Goal: Transaction & Acquisition: Purchase product/service

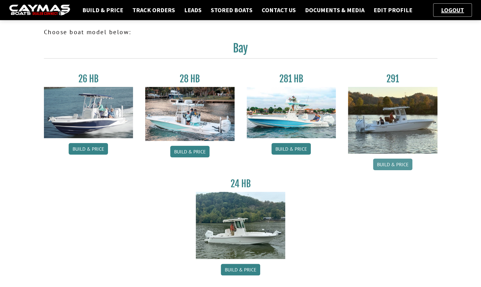
click at [388, 161] on link "Build & Price" at bounding box center [392, 165] width 39 height 12
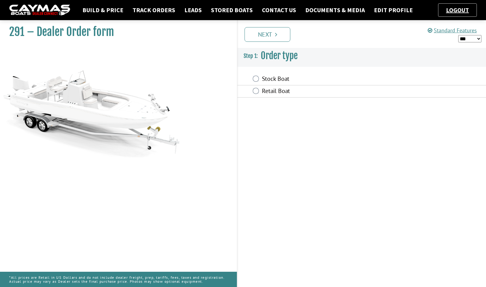
click at [286, 89] on label "Retail Boat" at bounding box center [329, 91] width 134 height 9
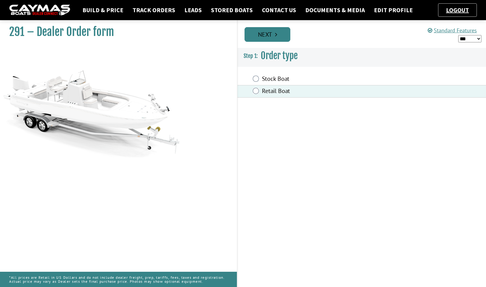
click at [269, 37] on link "Next" at bounding box center [267, 34] width 46 height 15
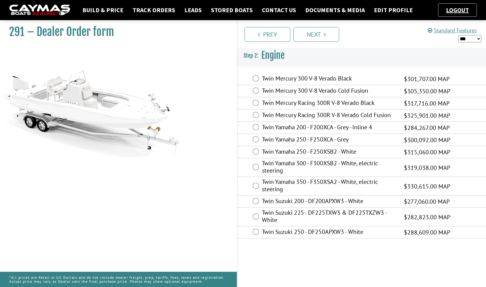
click at [319, 76] on label "Twin Mercury 300 V-8 Verado Black" at bounding box center [329, 79] width 134 height 9
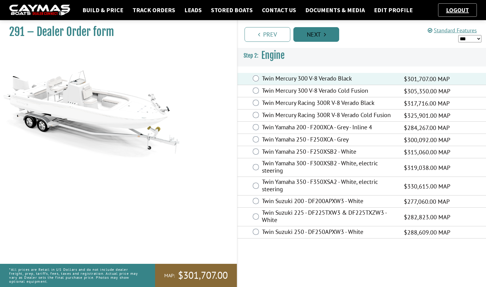
click at [322, 34] on link "Next" at bounding box center [316, 34] width 46 height 15
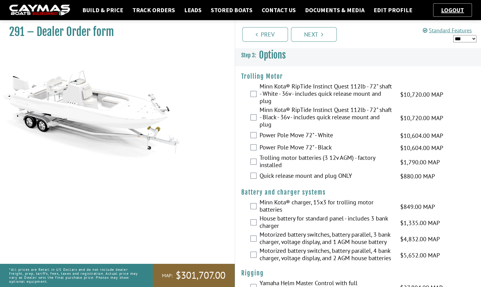
click at [320, 84] on label "Minn Kota® RipTide Instinct Quest 112lb - 72" shaft - White - 36v - includes qu…" at bounding box center [326, 95] width 133 height 24
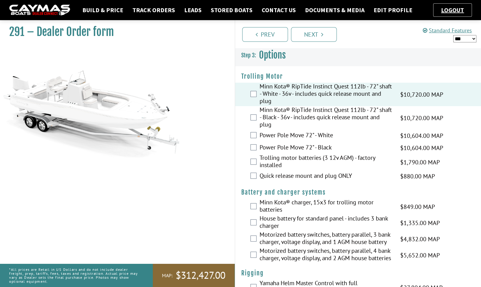
click at [298, 162] on label "Trolling motor batteries (3 12v AGM) - factory installed" at bounding box center [326, 162] width 133 height 16
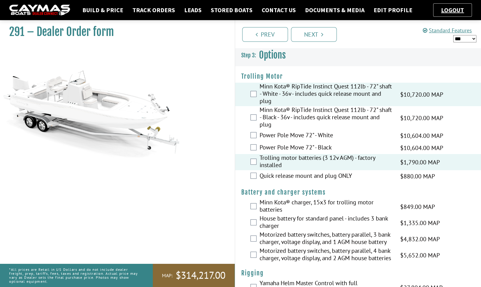
click at [298, 173] on label "Quick release mount and plug ONLY" at bounding box center [326, 176] width 133 height 9
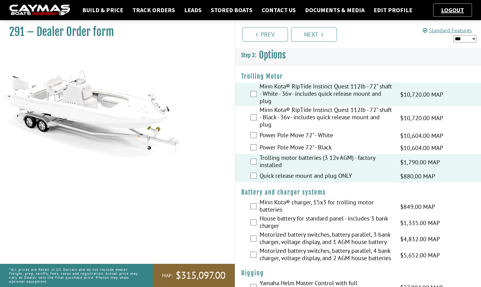
click at [298, 173] on label "Quick release mount and plug ONLY" at bounding box center [326, 176] width 133 height 9
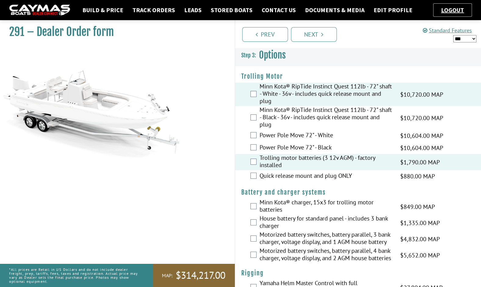
click at [358, 237] on label "Motorized battery switches, battery parallel, 3 bank charger, voltage display, …" at bounding box center [326, 239] width 133 height 16
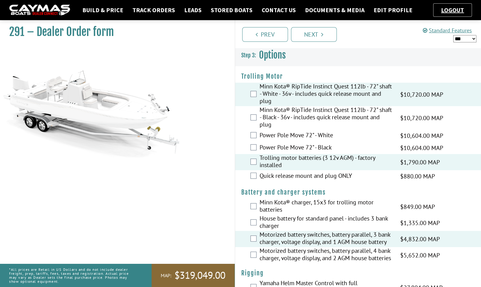
click at [370, 206] on label "Minn Kota® charger, 15x3 for trolling motor batteries" at bounding box center [326, 207] width 133 height 16
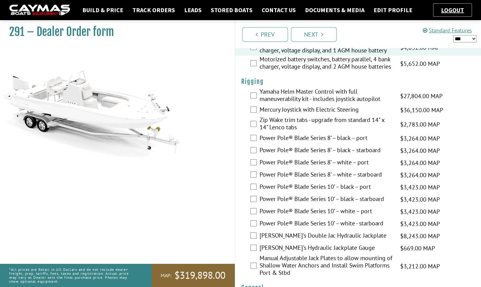
scroll to position [197, 0]
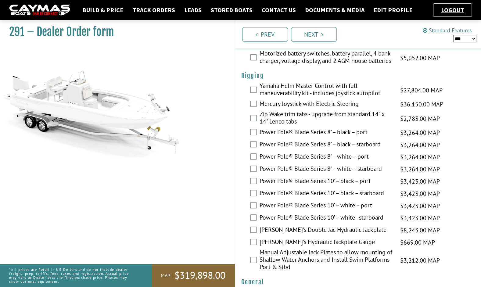
click at [305, 235] on label "[PERSON_NAME]'s Double Jac Hydraulic Jackplate" at bounding box center [326, 230] width 133 height 9
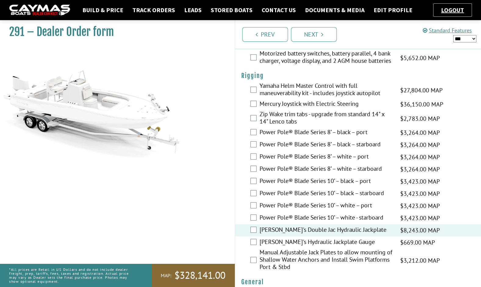
click at [307, 247] on label "[PERSON_NAME]'s Hydraulic Jackplate Gauge" at bounding box center [326, 242] width 133 height 9
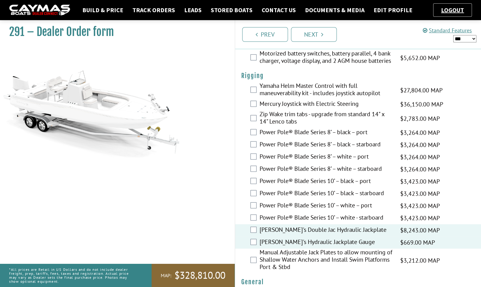
click at [358, 186] on label "Power Pole® Blade Series 10’ – black – port" at bounding box center [326, 181] width 133 height 9
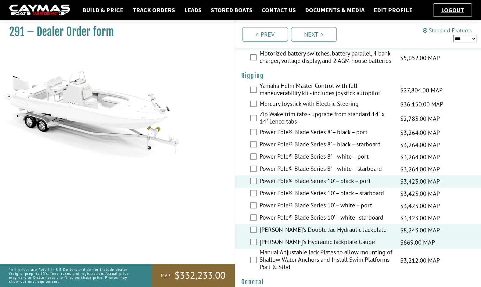
click at [357, 197] on label "Power Pole® Blade Series 10’ – black – starboard" at bounding box center [326, 194] width 133 height 9
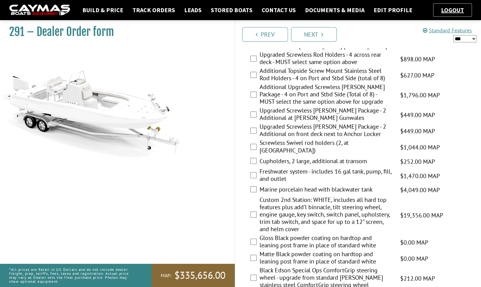
scroll to position [571, 0]
click at [345, 183] on label "Freshwater system - includes 16 gal tank, pump, fill, and outlet" at bounding box center [326, 175] width 133 height 16
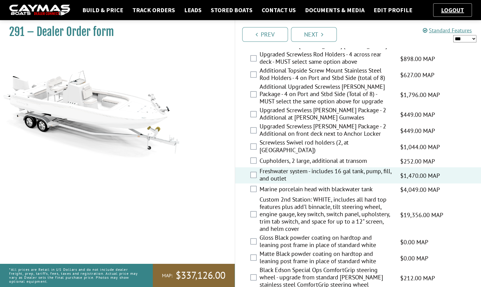
click at [343, 193] on label "Marine porcelain head with blackwater tank" at bounding box center [326, 189] width 133 height 9
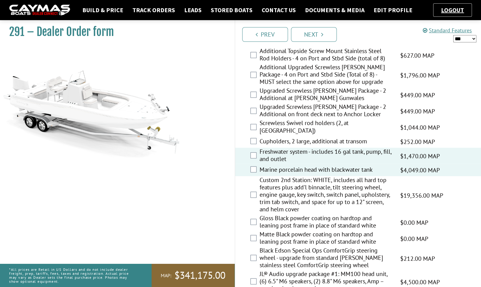
scroll to position [600, 0]
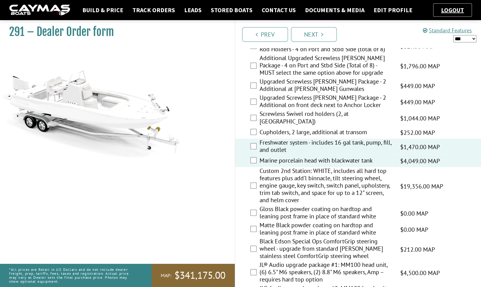
click at [318, 231] on label "Matte Black powder coating on hardtop and leaning post frame in place of standa…" at bounding box center [326, 229] width 133 height 16
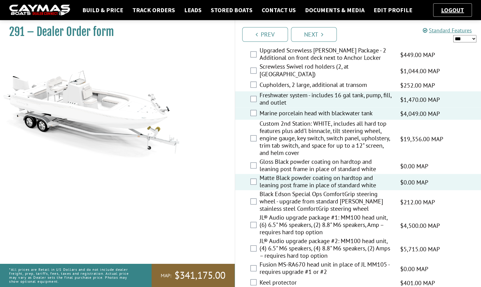
scroll to position [648, 0]
click at [326, 253] on label "JL® Audio upgrade package #2: MM100 head unit, (4) 6.5" M6 speakers, (4) 8.8" M…" at bounding box center [326, 249] width 133 height 24
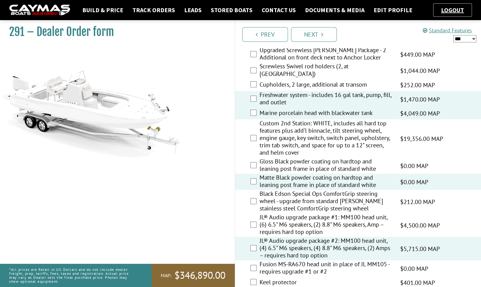
click at [309, 269] on label "Fusion MS-RA670 head unit in place of JL MM105 - requires upgrade #1 or #2" at bounding box center [326, 268] width 133 height 16
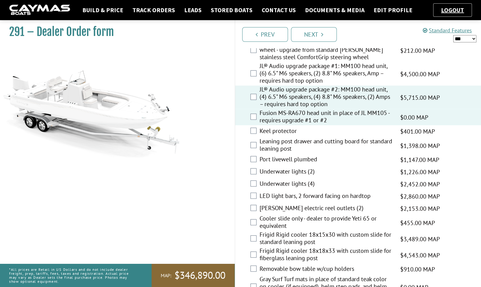
scroll to position [801, 0]
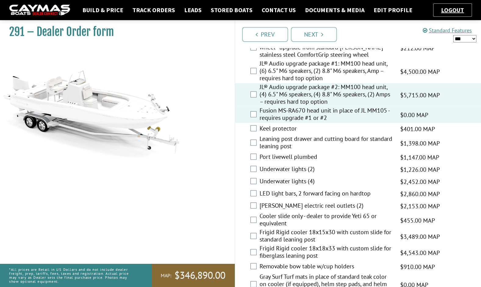
click at [319, 162] on label "Port livewell plumbed" at bounding box center [326, 157] width 133 height 9
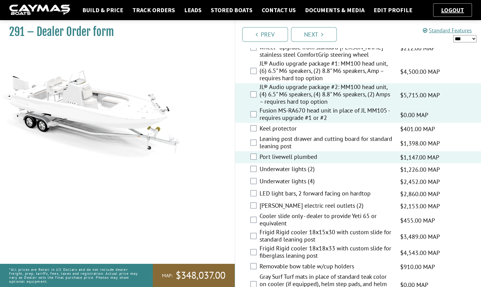
click at [301, 211] on label "[PERSON_NAME] electric reel outlets (2)" at bounding box center [326, 206] width 133 height 9
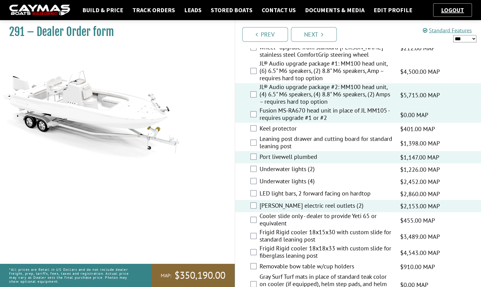
click at [301, 199] on label "LED light bars, 2 forward facing on hardtop" at bounding box center [326, 194] width 133 height 9
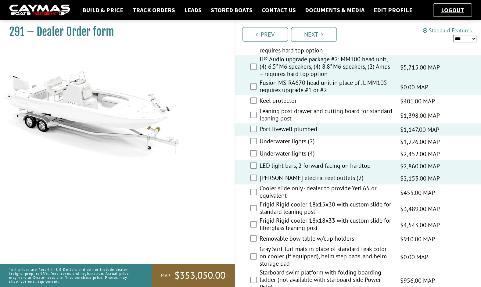
scroll to position [831, 0]
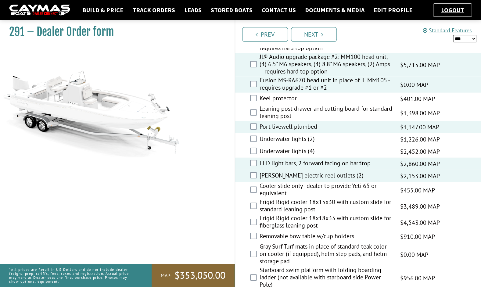
click at [334, 197] on label "Cooler slide only - dealer to provide Yeti 65 or equivalent" at bounding box center [326, 190] width 133 height 16
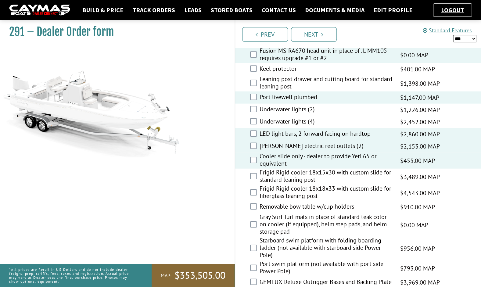
scroll to position [862, 0]
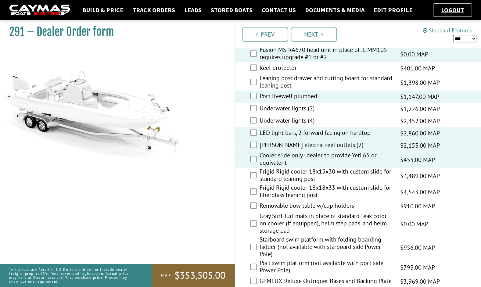
click at [316, 234] on label "Gray Surf Turf mats in place of standard teak color on cooler (if equipped), he…" at bounding box center [326, 224] width 133 height 24
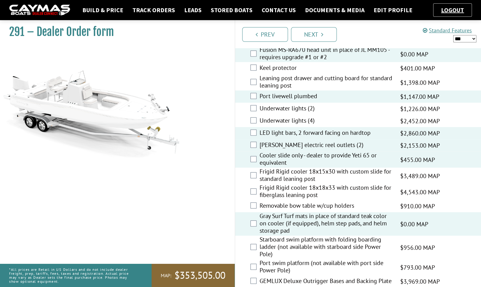
click at [309, 249] on label "Starboard swim platform with folding boarding ladder (not available with starbo…" at bounding box center [326, 248] width 133 height 24
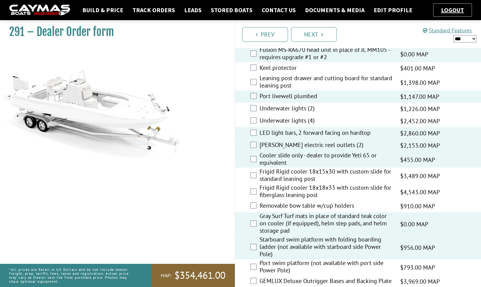
click at [298, 272] on label "Port swim platform (not available with port side Power Pole)" at bounding box center [326, 267] width 133 height 16
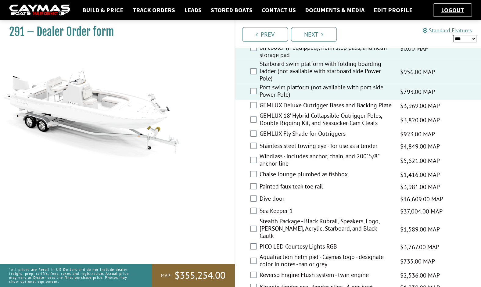
scroll to position [1045, 0]
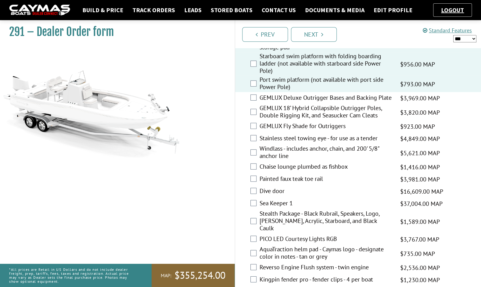
click at [331, 103] on label "GEMLUX Deluxe Outrigger Bases and Backing Plate" at bounding box center [326, 98] width 133 height 9
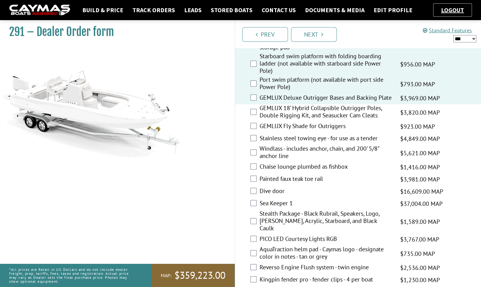
click at [329, 121] on label "GEMLUX 18’ Hybrid Collapsible Outrigger Poles, Double Rigging Kit, and Seasucke…" at bounding box center [326, 112] width 133 height 16
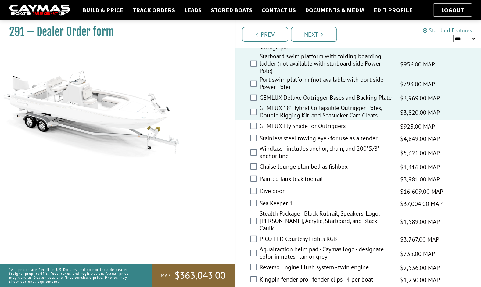
click at [301, 161] on label "Windlass - includes anchor, chain, and 200' 5/8" anchor line" at bounding box center [326, 153] width 133 height 16
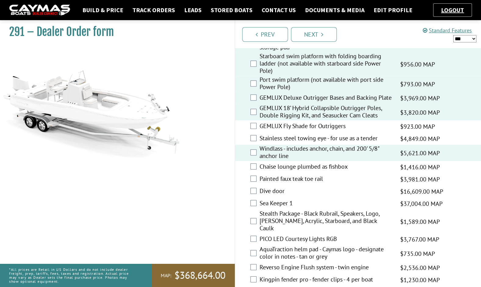
click at [299, 131] on label "GEMLUX Fly Shade for Outriggers" at bounding box center [326, 126] width 133 height 9
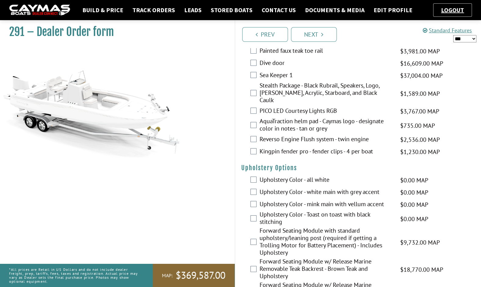
scroll to position [1174, 0]
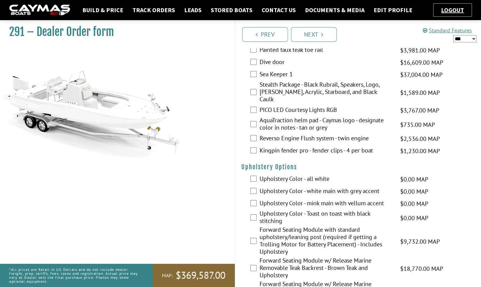
click at [336, 192] on label "Upholstery Color - white main with grey accent" at bounding box center [326, 191] width 133 height 9
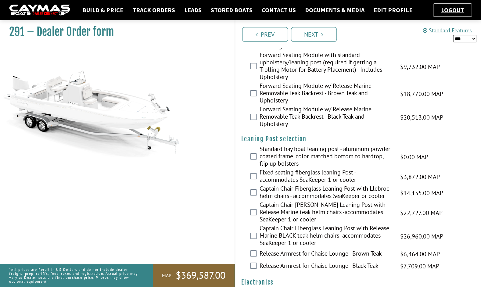
scroll to position [1354, 0]
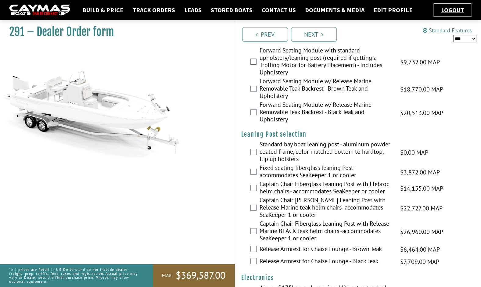
click at [331, 178] on label "Fixed seating fiberglass leaning Post - accommodates SeaKeeper 1 or cooler" at bounding box center [326, 172] width 133 height 16
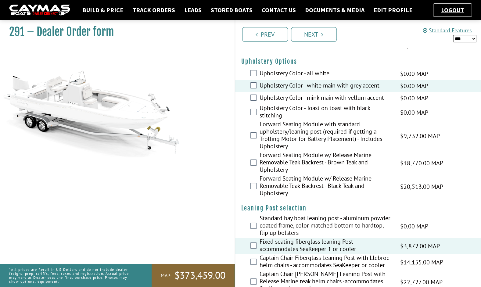
scroll to position [1280, 0]
click at [298, 136] on label "Forward Seating Module with standard upholstery/leaning post (required if getti…" at bounding box center [326, 136] width 133 height 31
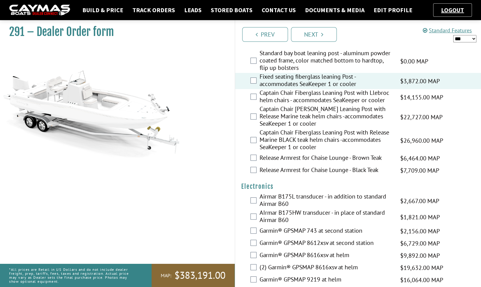
scroll to position [1449, 0]
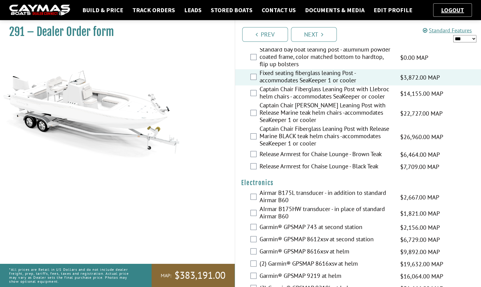
click at [321, 195] on label "Airmar B175L transducer - in addition to standard Airmar B60" at bounding box center [326, 197] width 133 height 16
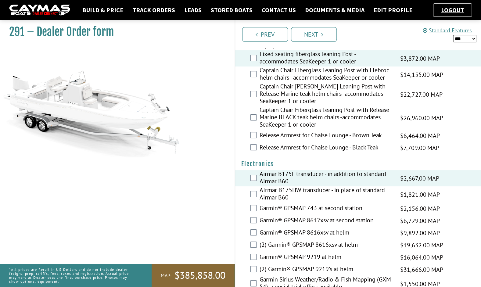
scroll to position [1468, 0]
click at [315, 269] on label "(2) Garmin® GPSMAP 9219's at helm" at bounding box center [326, 269] width 133 height 9
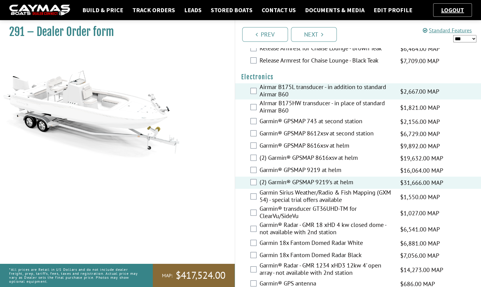
scroll to position [1561, 0]
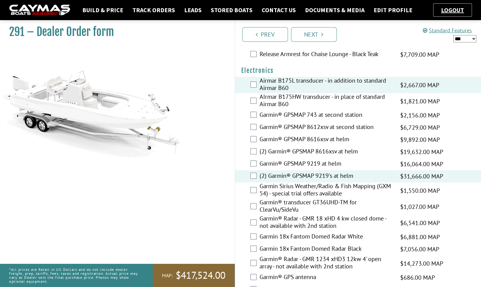
click at [328, 212] on label "Garmin® transducer GT36UHD-TM for ClearVu/SideVu" at bounding box center [326, 207] width 133 height 16
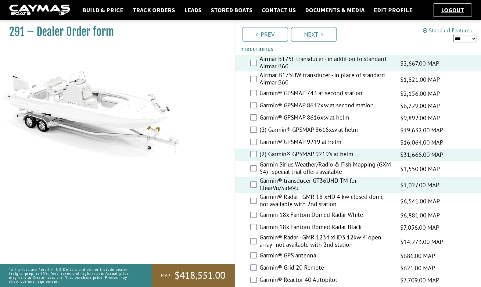
scroll to position [1583, 0]
click at [314, 256] on label "Garmin® GPS antenna" at bounding box center [326, 255] width 133 height 9
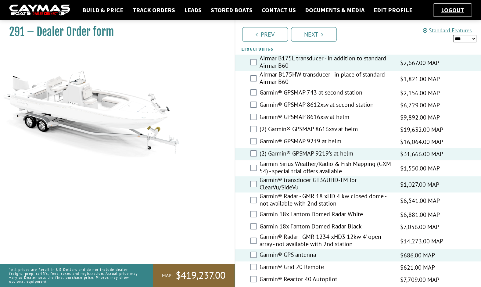
click at [303, 283] on label "Garmin® Reactor 40 Autopilot" at bounding box center [326, 280] width 133 height 9
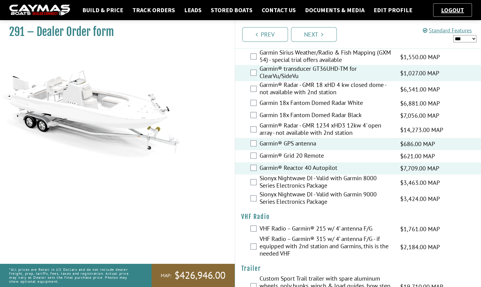
scroll to position [1695, 0]
click at [320, 227] on label "VHF Radio – Garmin® 215 w/ 4’ antenna F/G" at bounding box center [326, 228] width 133 height 9
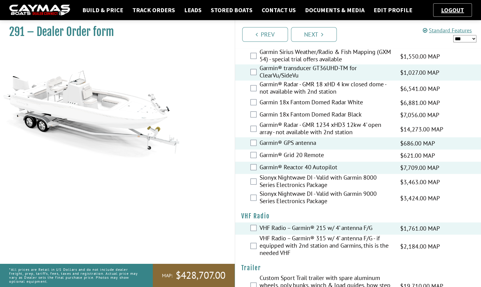
scroll to position [1721, 0]
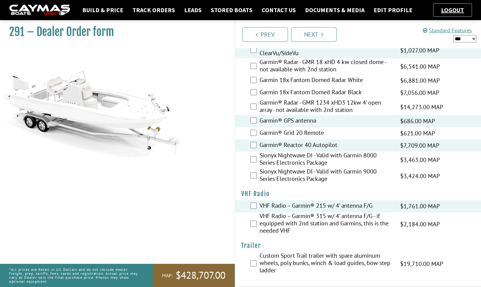
click at [467, 41] on select "*** ****** ******" at bounding box center [465, 39] width 23 height 8
click at [454, 35] on select "*** ****** ******" at bounding box center [465, 39] width 23 height 8
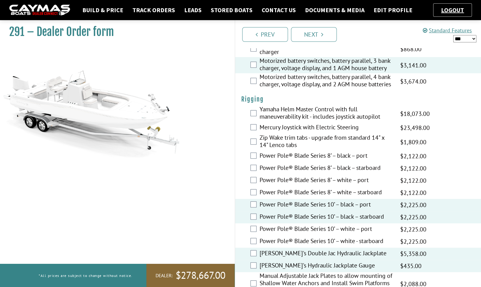
scroll to position [174, 0]
click at [471, 38] on select "*** ****** ******" at bounding box center [465, 39] width 23 height 8
select select "*"
click at [454, 35] on select "*** ****** ******" at bounding box center [465, 39] width 23 height 8
